Goal: Purchase product/service

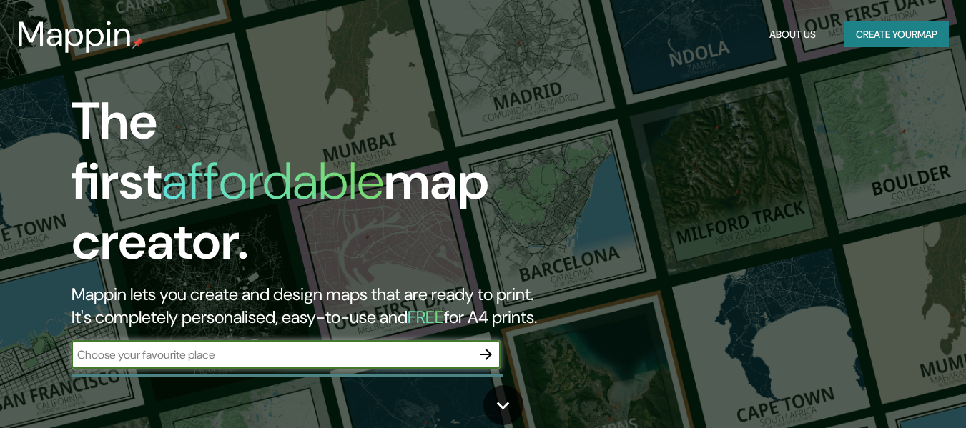
click at [285, 347] on input "text" at bounding box center [272, 355] width 400 height 16
type input "Tarija"
click at [488, 346] on icon "button" at bounding box center [486, 354] width 17 height 17
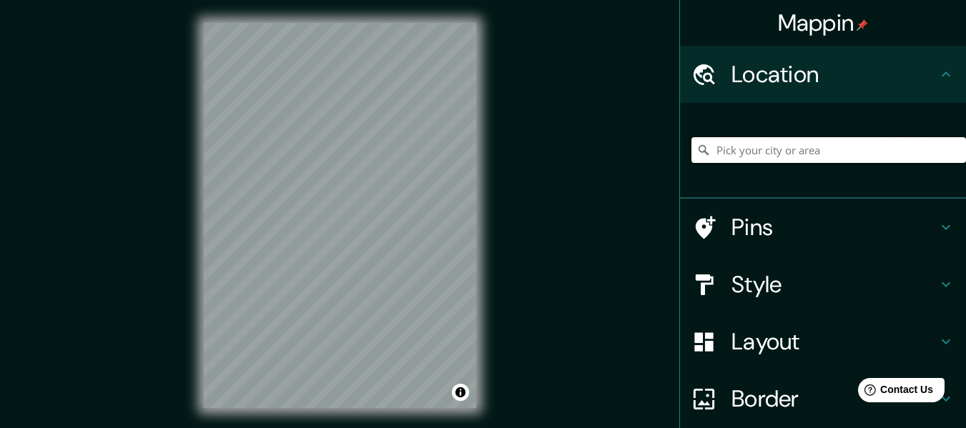
click at [768, 147] on input "Pick your city or area" at bounding box center [828, 150] width 275 height 26
type input "Tarija, [GEOGRAPHIC_DATA], [GEOGRAPHIC_DATA]"
click at [764, 208] on div "Pins" at bounding box center [823, 227] width 286 height 57
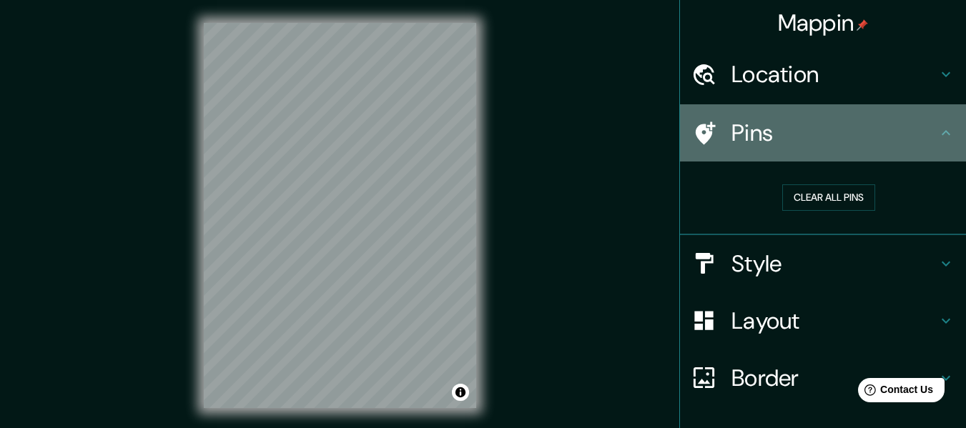
click at [809, 138] on h4 "Pins" at bounding box center [834, 133] width 206 height 29
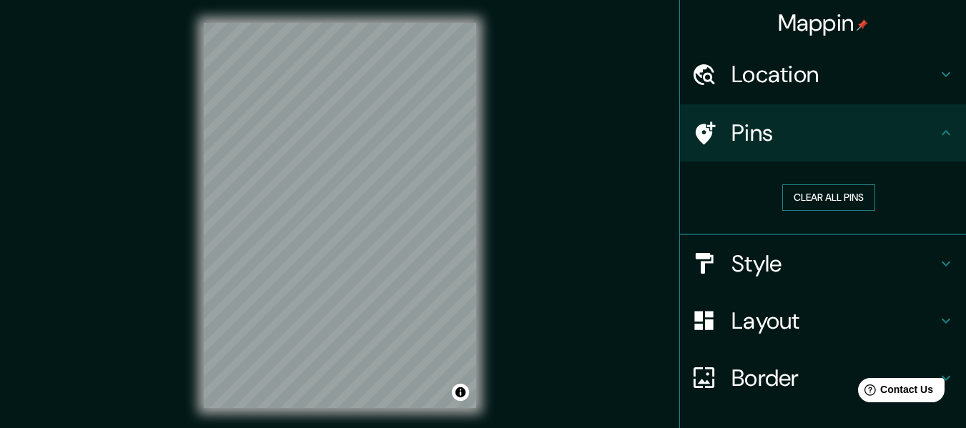
click at [827, 198] on button "Clear all pins" at bounding box center [828, 197] width 93 height 26
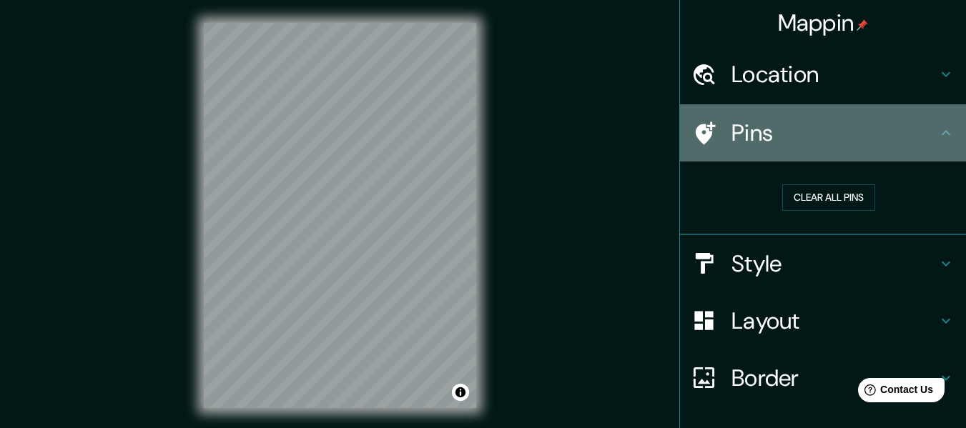
click at [937, 140] on icon at bounding box center [945, 132] width 17 height 17
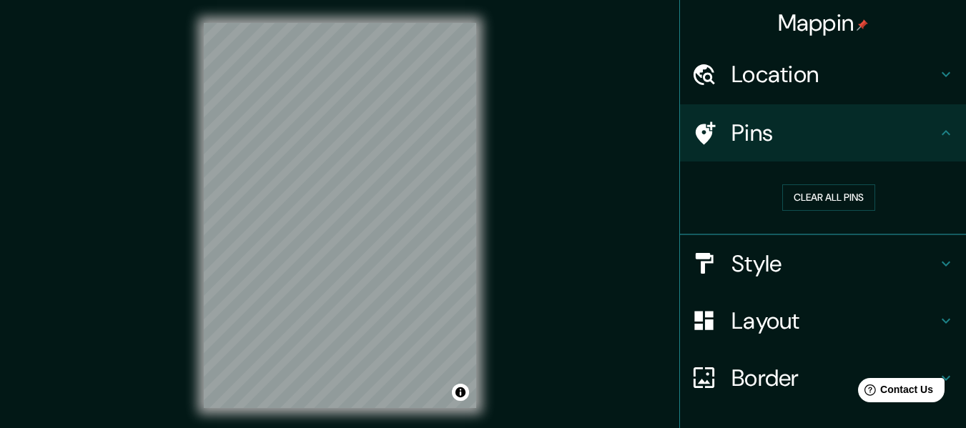
click at [942, 140] on icon at bounding box center [945, 132] width 17 height 17
click at [897, 256] on h4 "Style" at bounding box center [834, 264] width 206 height 29
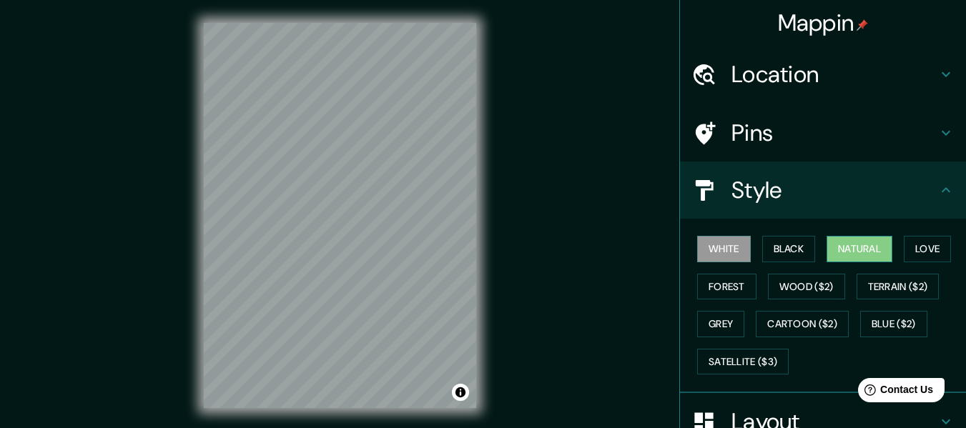
click at [857, 251] on button "Natural" at bounding box center [860, 249] width 66 height 26
